Goal: Find specific fact: Find specific fact

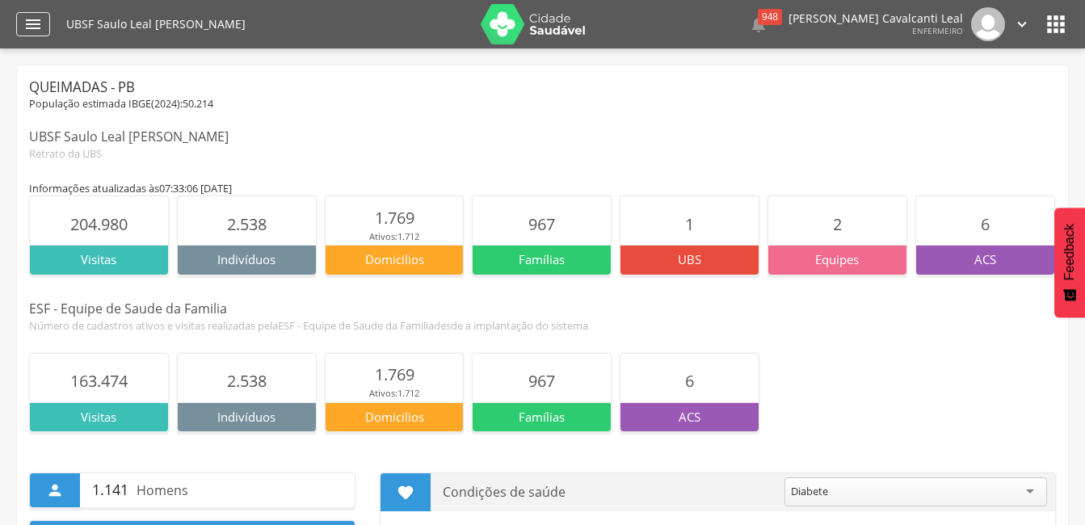
click at [34, 23] on icon "" at bounding box center [32, 24] width 19 height 19
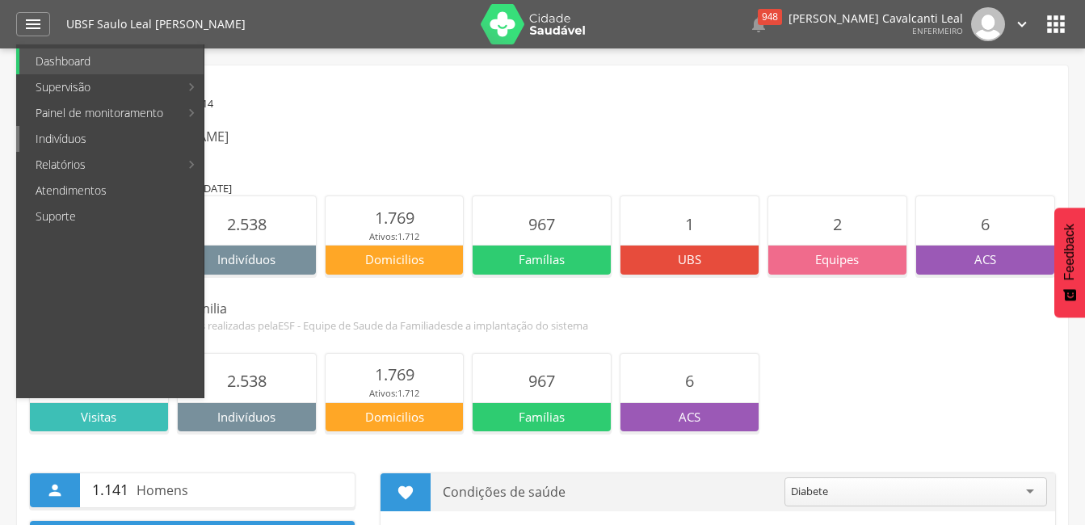
click at [65, 135] on link "Indivíduos" at bounding box center [111, 139] width 184 height 26
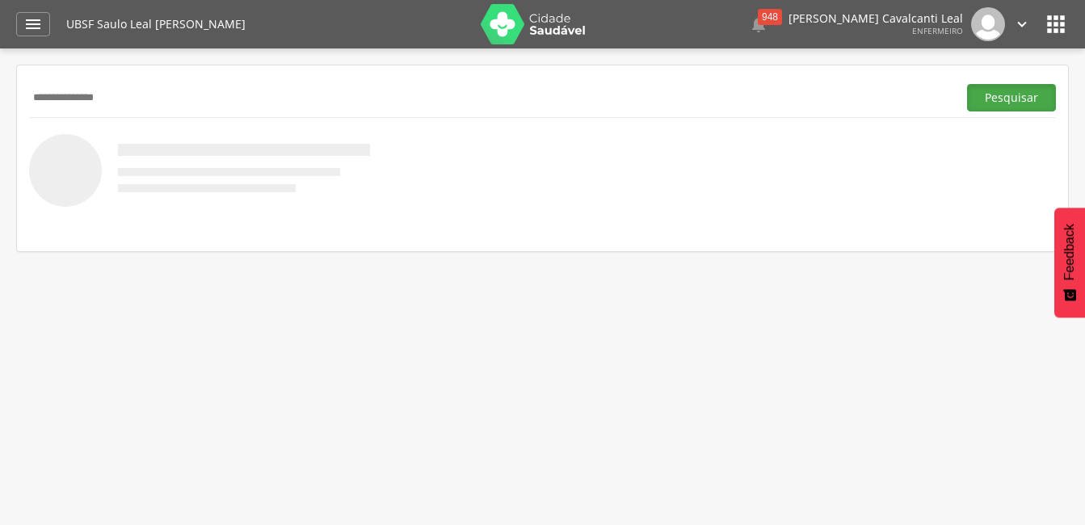
click at [1012, 97] on button "Pesquisar" at bounding box center [1011, 97] width 89 height 27
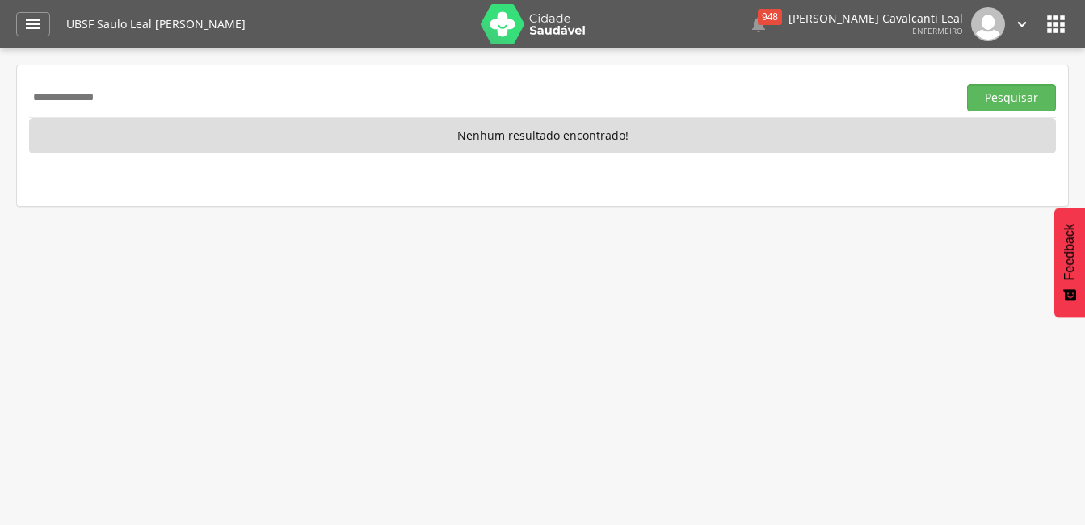
drag, startPoint x: 133, startPoint y: 96, endPoint x: 26, endPoint y: 119, distance: 109.0
click at [26, 119] on div "**********" at bounding box center [542, 135] width 1051 height 141
type input "**********"
click at [1010, 99] on button "Pesquisar" at bounding box center [1011, 97] width 89 height 27
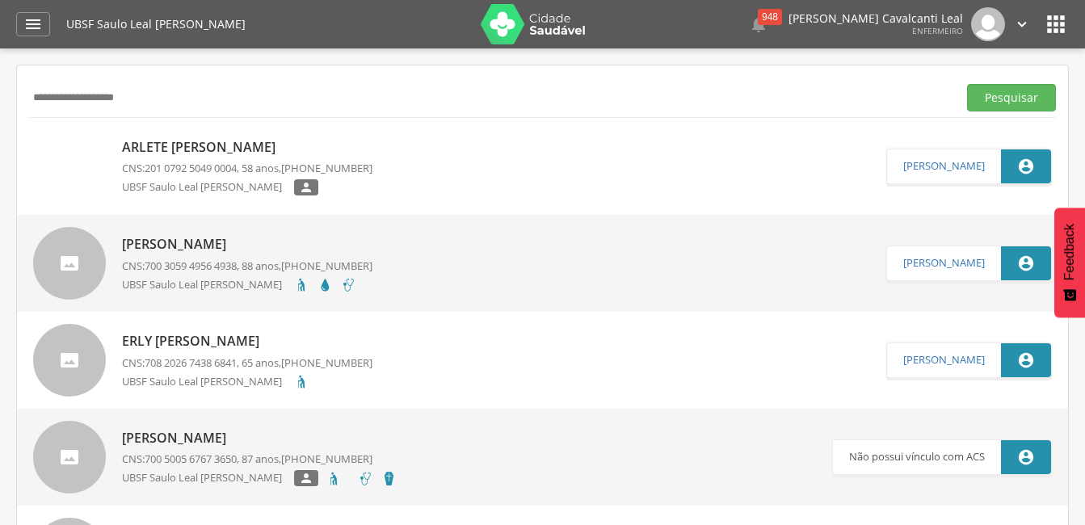
click at [150, 176] on div "Arlete [PERSON_NAME] CNS: 201 0792 5049 0004 , 58 anos, [PHONE_NUMBER] UBSF Sau…" at bounding box center [247, 166] width 251 height 67
type input "**********"
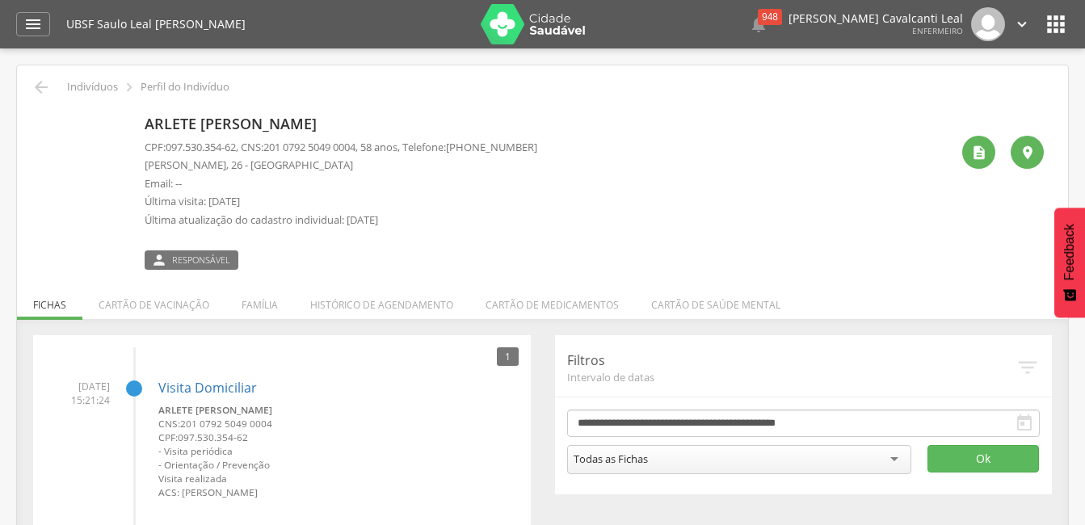
drag, startPoint x: 208, startPoint y: 201, endPoint x: 265, endPoint y: 200, distance: 57.4
click at [265, 200] on p "Última visita: [DATE]" at bounding box center [341, 201] width 393 height 15
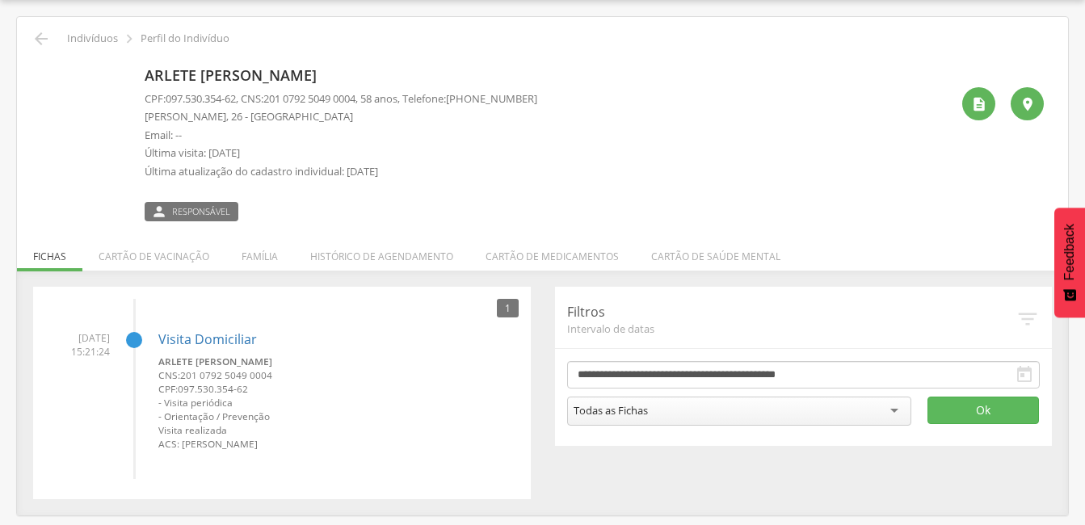
click at [171, 99] on span "097.530.354-62" at bounding box center [201, 98] width 70 height 15
drag, startPoint x: 275, startPoint y: 97, endPoint x: 371, endPoint y: 99, distance: 96.2
click at [356, 99] on span "201 0792 5049 0004" at bounding box center [309, 98] width 92 height 15
drag, startPoint x: 371, startPoint y: 99, endPoint x: 349, endPoint y: 99, distance: 21.8
copy span "201 0792 5049 0004"
